Goal: Transaction & Acquisition: Purchase product/service

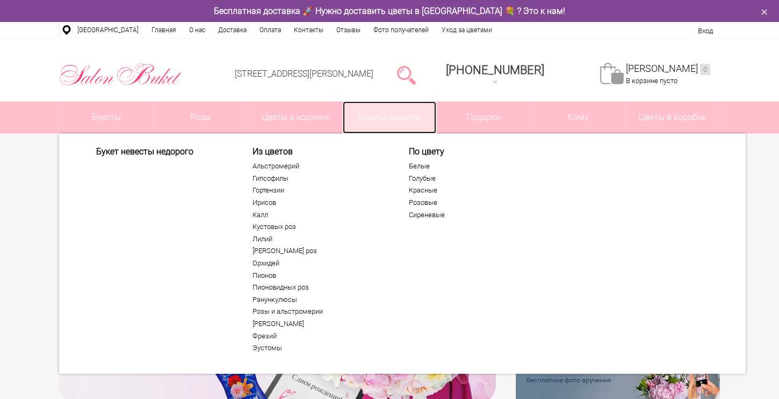
click at [389, 119] on link "Букеты невесты" at bounding box center [390, 117] width 94 height 32
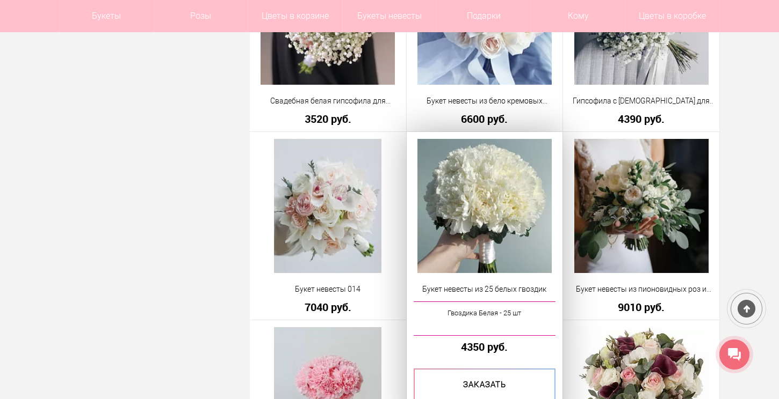
scroll to position [2350, 0]
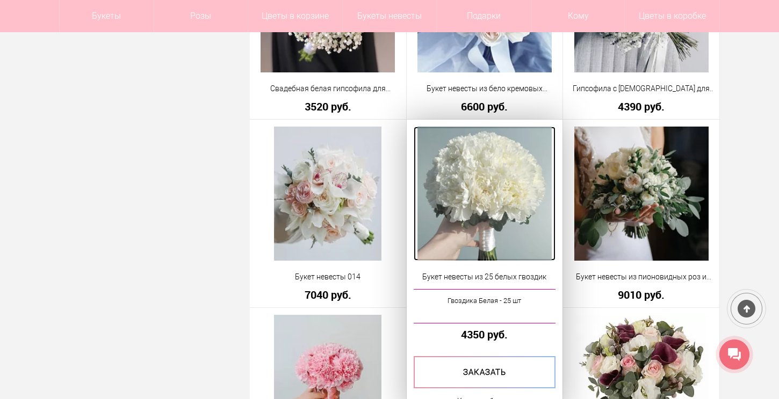
click at [493, 222] on img at bounding box center [484, 194] width 134 height 134
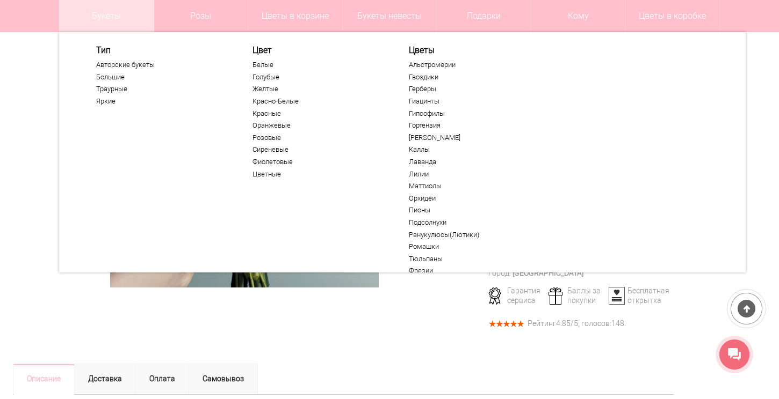
scroll to position [16, 0]
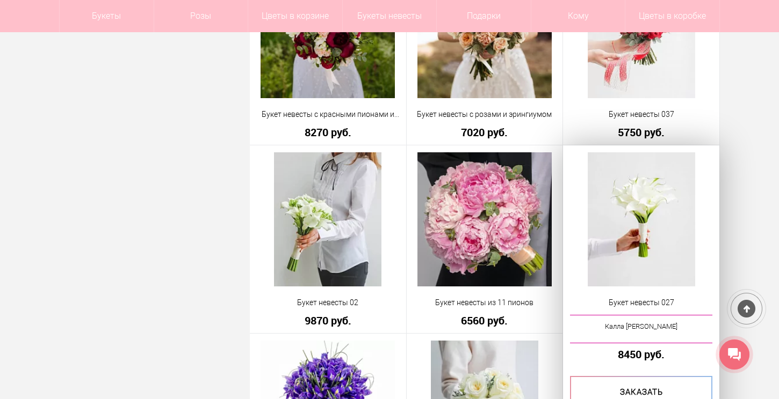
scroll to position [1390, 0]
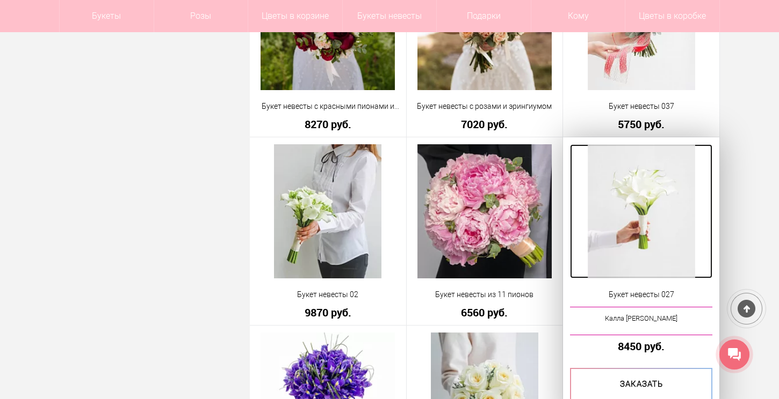
click at [605, 173] on img at bounding box center [640, 211] width 107 height 134
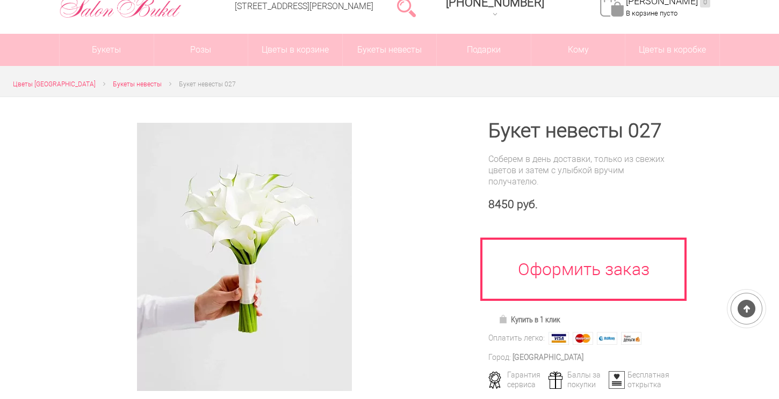
scroll to position [67, 0]
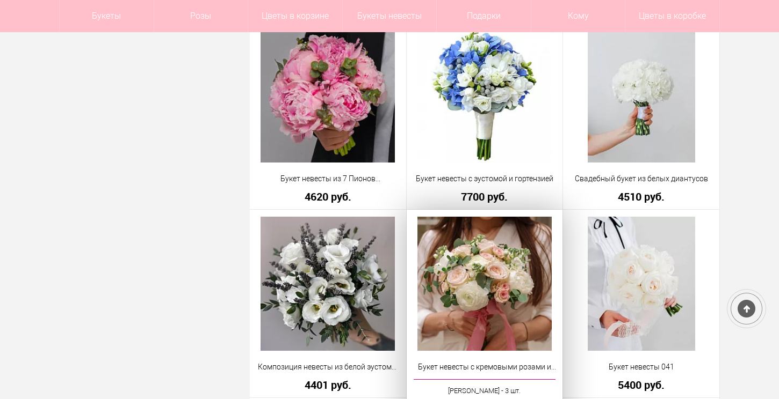
scroll to position [540, 0]
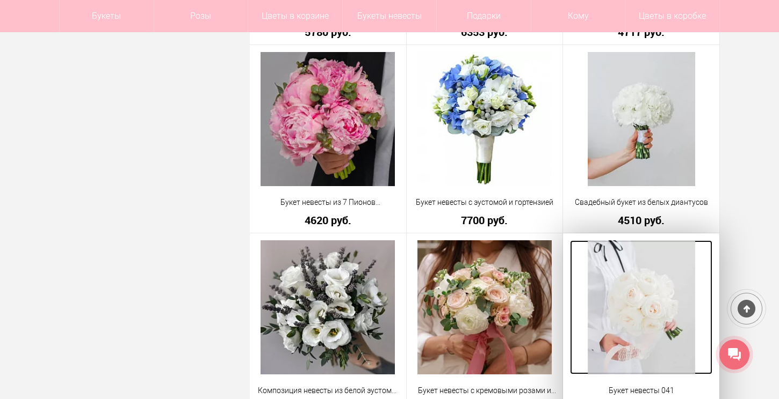
click at [624, 305] on img at bounding box center [640, 308] width 107 height 134
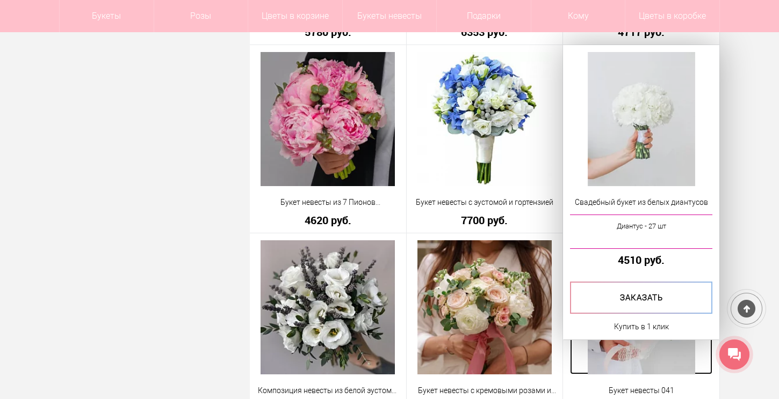
scroll to position [578, 0]
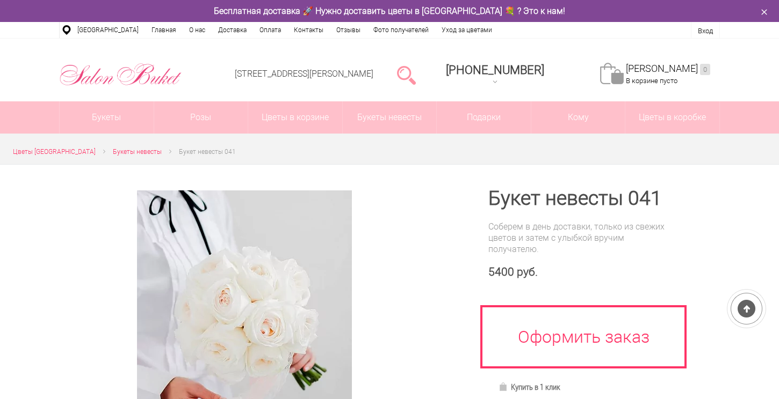
scroll to position [5, 0]
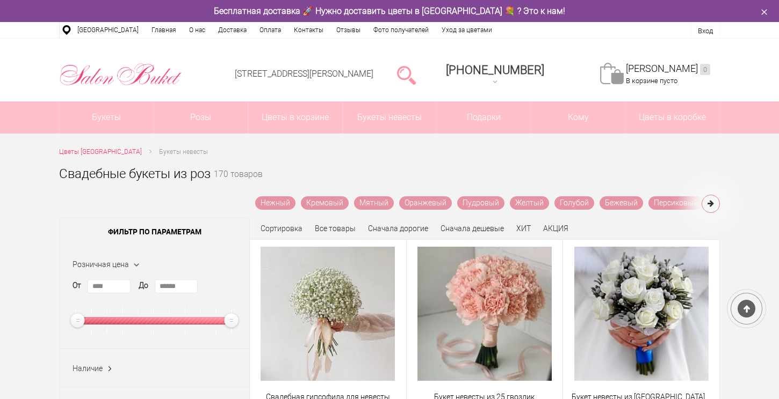
scroll to position [637, 0]
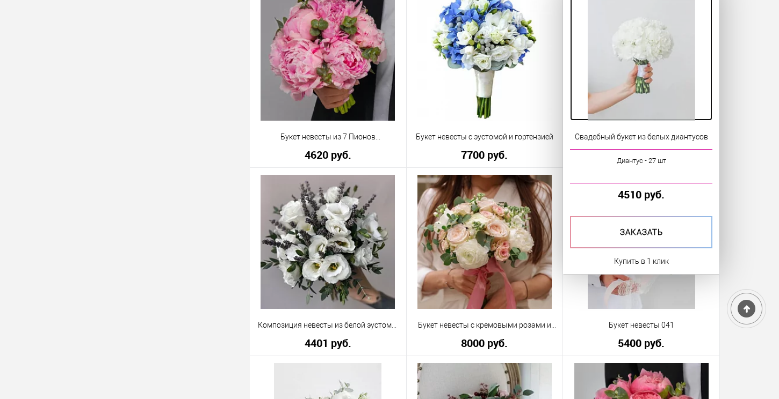
click at [628, 78] on img at bounding box center [640, 54] width 107 height 134
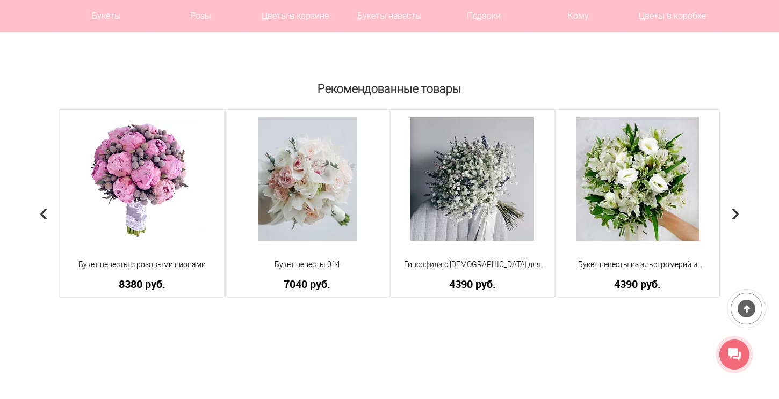
scroll to position [816, 0]
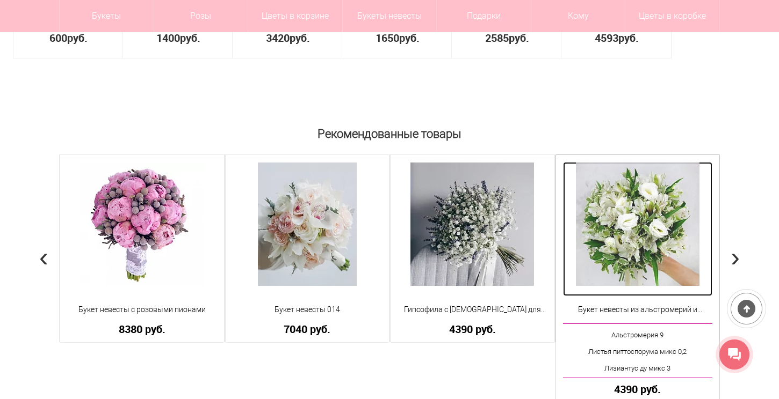
click at [587, 188] on img at bounding box center [637, 224] width 123 height 123
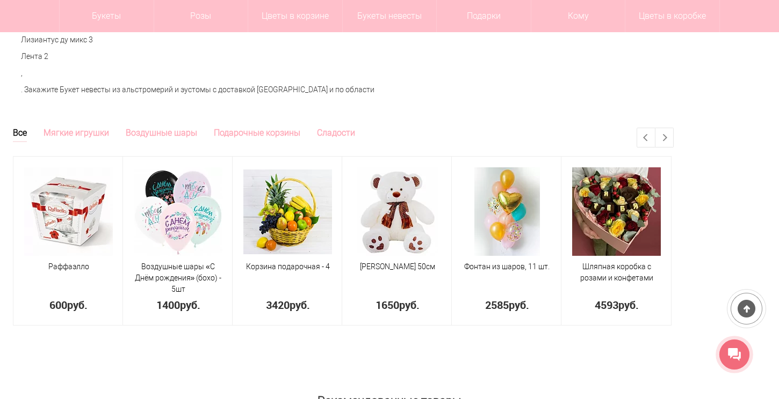
scroll to position [548, 0]
